Goal: Information Seeking & Learning: Stay updated

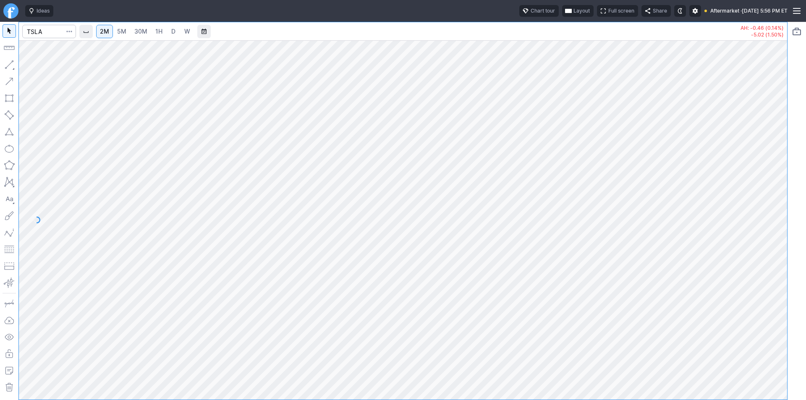
click at [762, 293] on div at bounding box center [403, 219] width 768 height 359
drag, startPoint x: 775, startPoint y: 273, endPoint x: 780, endPoint y: 192, distance: 81.6
click at [780, 192] on div at bounding box center [779, 218] width 18 height 338
drag, startPoint x: 778, startPoint y: 225, endPoint x: 783, endPoint y: 181, distance: 44.0
click at [783, 181] on div at bounding box center [779, 218] width 18 height 338
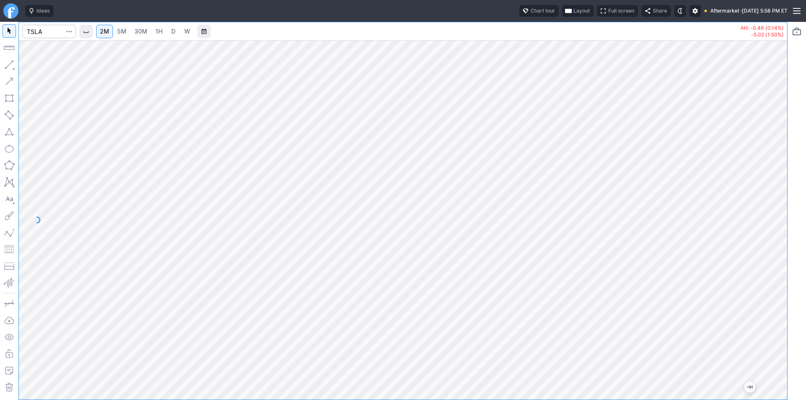
click at [761, 243] on div at bounding box center [403, 219] width 768 height 359
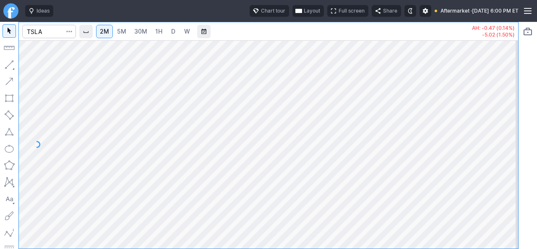
drag, startPoint x: 513, startPoint y: 188, endPoint x: 513, endPoint y: 119, distance: 68.9
click at [513, 119] on div at bounding box center [510, 142] width 18 height 187
drag, startPoint x: 510, startPoint y: 132, endPoint x: 501, endPoint y: 158, distance: 27.4
click at [507, 160] on div at bounding box center [510, 142] width 18 height 187
drag, startPoint x: 508, startPoint y: 191, endPoint x: 511, endPoint y: 168, distance: 23.3
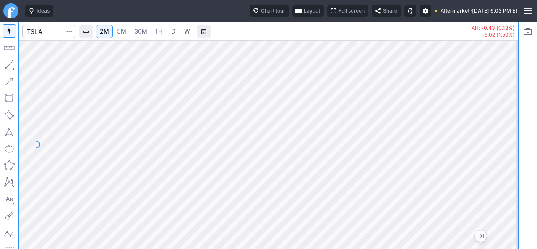
click at [512, 168] on div at bounding box center [510, 142] width 18 height 187
drag, startPoint x: 513, startPoint y: 178, endPoint x: 518, endPoint y: 151, distance: 28.2
click at [518, 151] on div at bounding box center [510, 142] width 18 height 187
drag, startPoint x: 512, startPoint y: 197, endPoint x: 512, endPoint y: 166, distance: 31.5
click at [512, 166] on div at bounding box center [510, 142] width 18 height 187
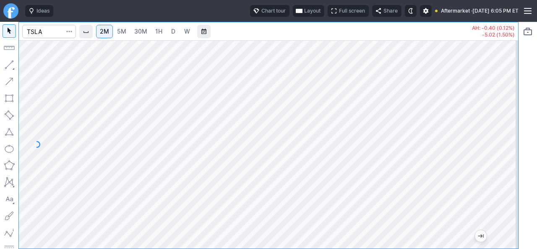
click at [169, 35] on link "D" at bounding box center [173, 31] width 13 height 13
drag, startPoint x: 504, startPoint y: 154, endPoint x: 506, endPoint y: 120, distance: 33.3
click at [510, 121] on div at bounding box center [510, 142] width 18 height 187
